Goal: Information Seeking & Learning: Learn about a topic

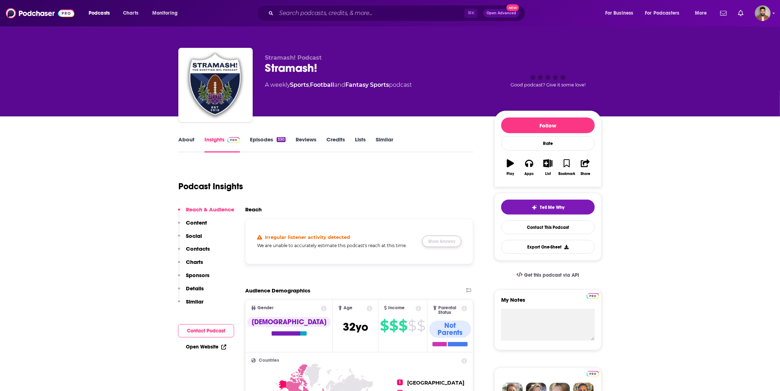
click at [448, 243] on button "Show Anyway" at bounding box center [441, 241] width 39 height 11
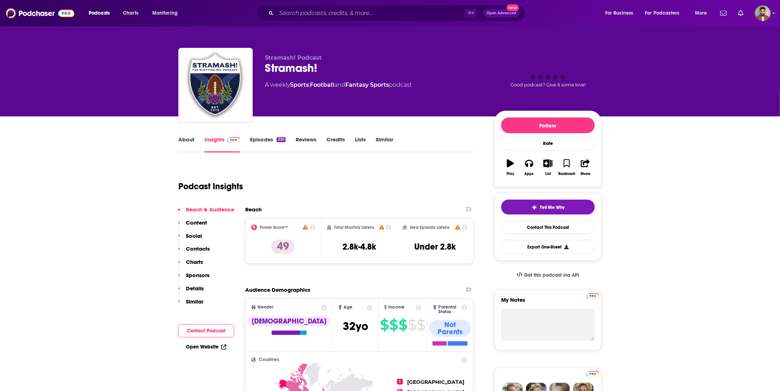
click at [183, 139] on link "About" at bounding box center [186, 144] width 16 height 16
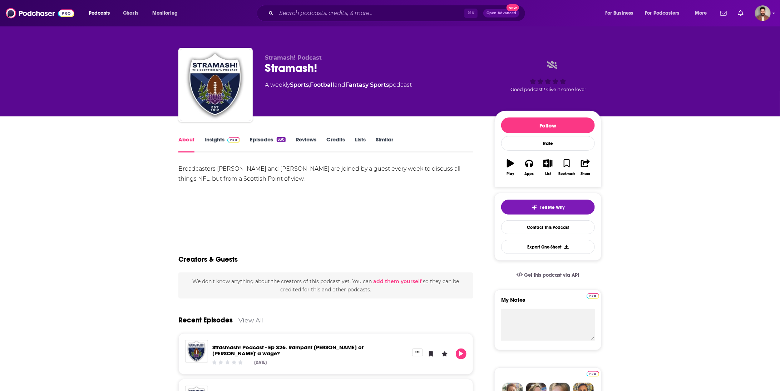
click at [220, 138] on link "Insights" at bounding box center [221, 144] width 35 height 16
